Goal: Find contact information: Find contact information

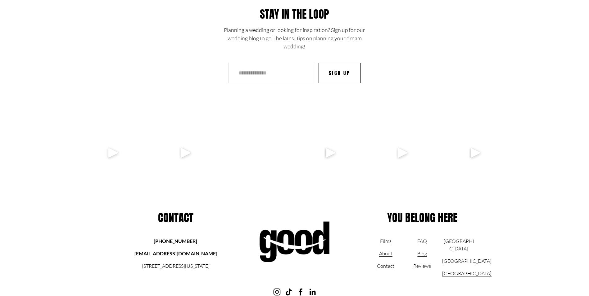
scroll to position [3574, 0]
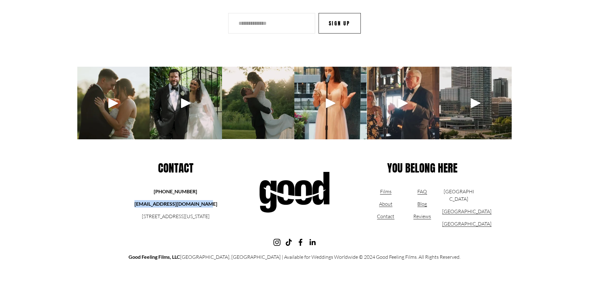
drag, startPoint x: 215, startPoint y: 200, endPoint x: 148, endPoint y: 204, distance: 66.9
click at [143, 205] on p "[EMAIL_ADDRESS][DOMAIN_NAME]" at bounding box center [176, 203] width 88 height 7
copy strong "[EMAIL_ADDRESS][DOMAIN_NAME]"
drag, startPoint x: 505, startPoint y: 230, endPoint x: 502, endPoint y: 233, distance: 4.6
click at [504, 231] on div "Stay in the loop Planning a wedding or looking for inspiration? Sign up for our…" at bounding box center [294, 103] width 589 height 316
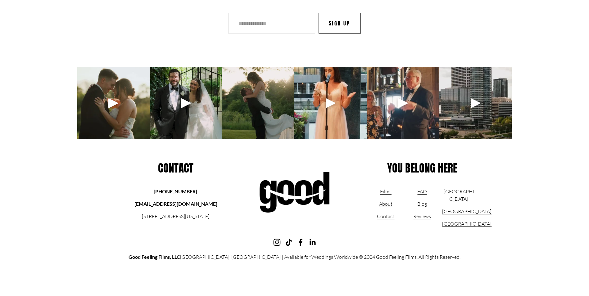
click at [386, 204] on link "About" at bounding box center [385, 203] width 13 height 7
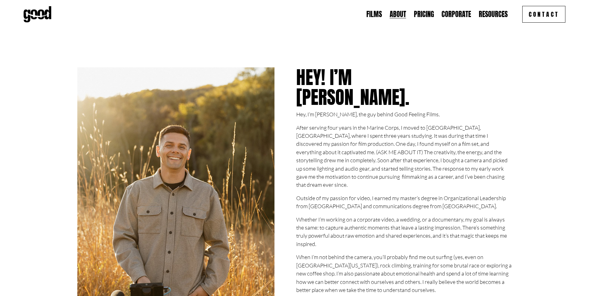
click at [532, 18] on link "Contact" at bounding box center [544, 14] width 43 height 17
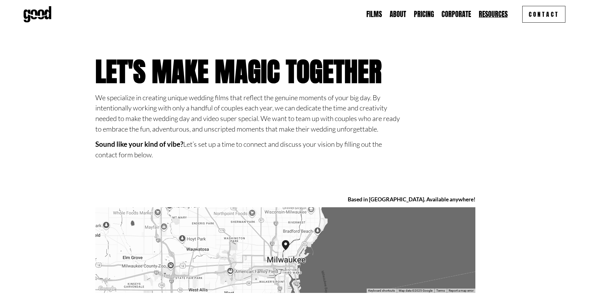
click at [36, 16] on img at bounding box center [38, 14] width 28 height 16
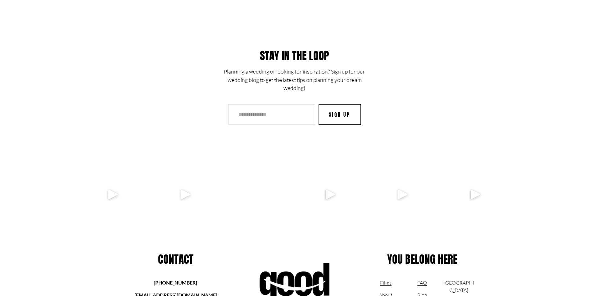
scroll to position [3574, 0]
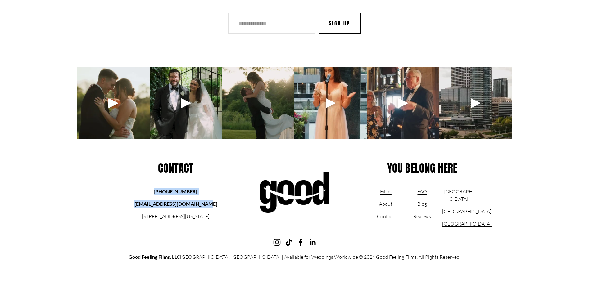
drag, startPoint x: 160, startPoint y: 192, endPoint x: 214, endPoint y: 199, distance: 55.2
click at [214, 199] on div "[PHONE_NUMBER] [EMAIL_ADDRESS][DOMAIN_NAME] [STREET_ADDRESS][US_STATE]" at bounding box center [176, 204] width 88 height 32
copy div "[PHONE_NUMBER] [EMAIL_ADDRESS][DOMAIN_NAME]"
